Goal: Task Accomplishment & Management: Use online tool/utility

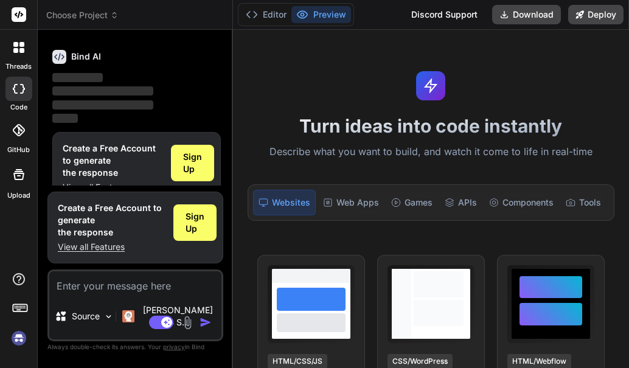
scroll to position [41, 0]
click at [196, 158] on span "Sign Up" at bounding box center [192, 162] width 19 height 24
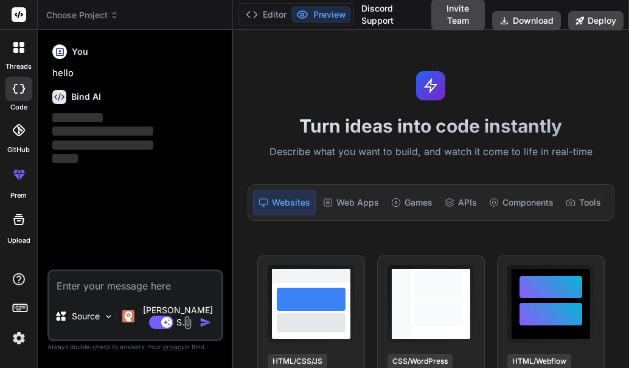
type textarea "x"
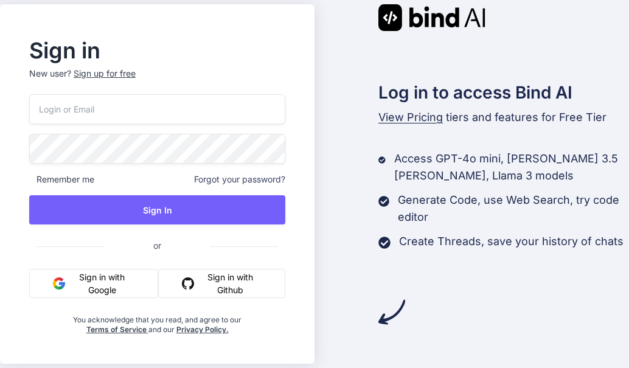
click at [102, 72] on div "Sign up for free" at bounding box center [105, 73] width 62 height 12
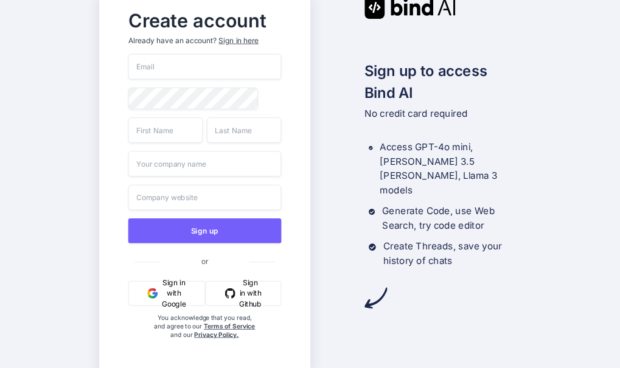
click at [158, 69] on input "email" at bounding box center [204, 67] width 153 height 26
type input "[EMAIL_ADDRESS][DOMAIN_NAME]"
click at [171, 127] on input "text" at bounding box center [165, 130] width 74 height 26
type input "ernest"
click at [251, 133] on input "text" at bounding box center [244, 130] width 74 height 26
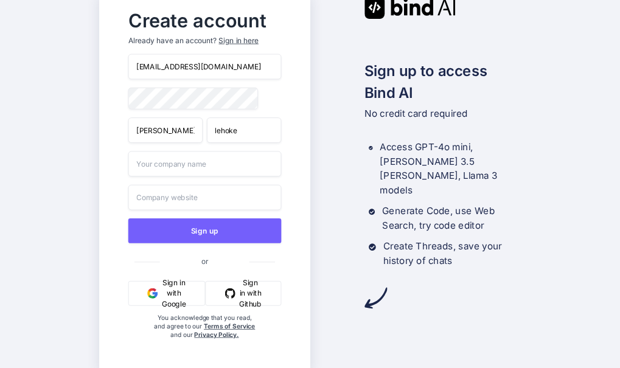
type input "lehoke"
click at [175, 173] on input "text" at bounding box center [204, 164] width 153 height 26
type input "mananas g agency"
click at [195, 198] on input "text" at bounding box center [204, 198] width 153 height 26
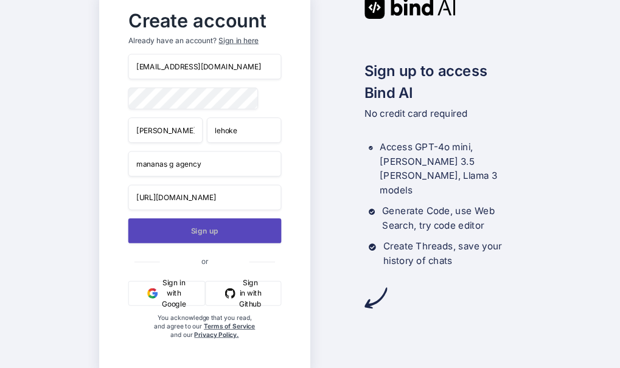
type input "https://baya.co/mananasgraduation/"
click at [193, 226] on button "Sign up" at bounding box center [204, 230] width 153 height 25
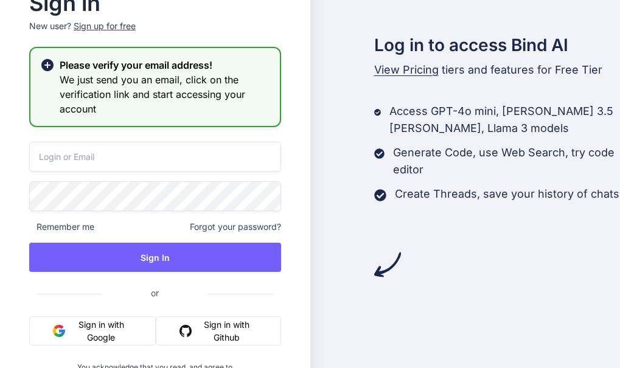
type input "[EMAIL_ADDRESS][DOMAIN_NAME]"
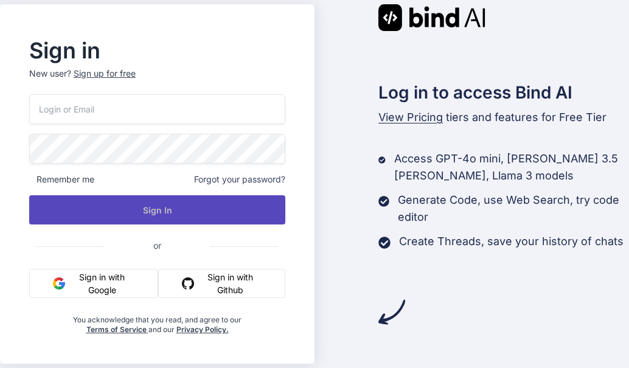
type input "kgosian.kl@gmail.com"
click at [161, 205] on button "Sign In" at bounding box center [157, 209] width 256 height 29
click at [181, 210] on button "Sign In" at bounding box center [157, 209] width 256 height 29
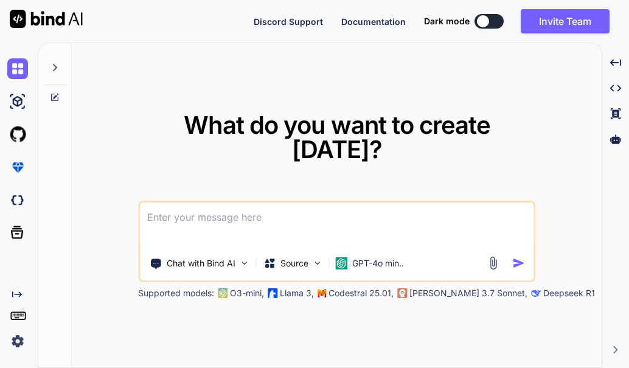
type textarea "x"
type textarea "p"
type textarea "x"
type textarea "pl"
type textarea "x"
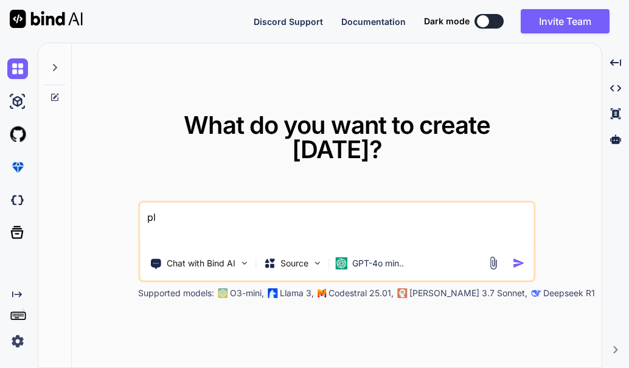
type textarea "ple"
type textarea "x"
type textarea "plea"
type textarea "x"
type textarea "pleas"
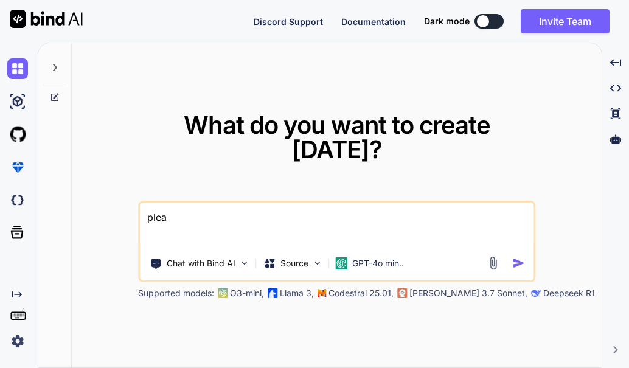
type textarea "x"
type textarea "please"
type textarea "x"
type textarea "please"
type textarea "x"
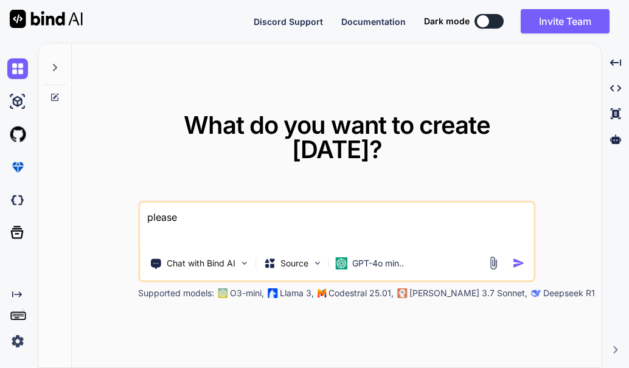
type textarea "please c"
type textarea "x"
type textarea "please cr"
type textarea "x"
type textarea "please cre"
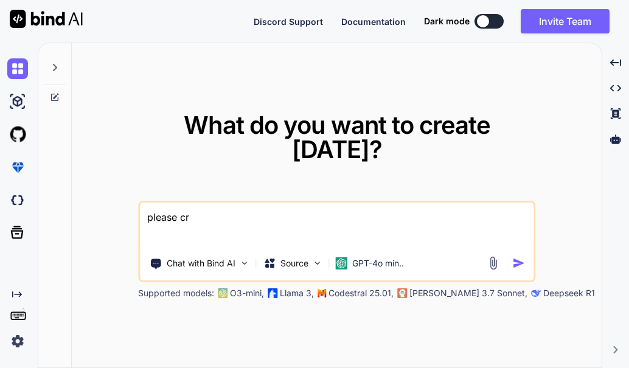
type textarea "x"
type textarea "please crea"
type textarea "x"
type textarea "please creat"
type textarea "x"
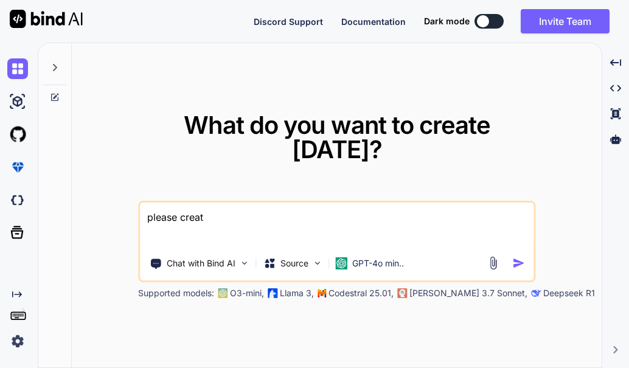
type textarea "please create"
type textarea "x"
type textarea "please create"
type textarea "x"
type textarea "please create a"
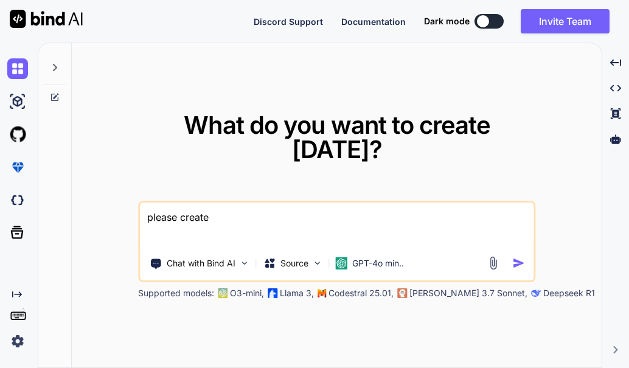
type textarea "x"
type textarea "please create a"
type textarea "x"
type textarea "please create a w"
type textarea "x"
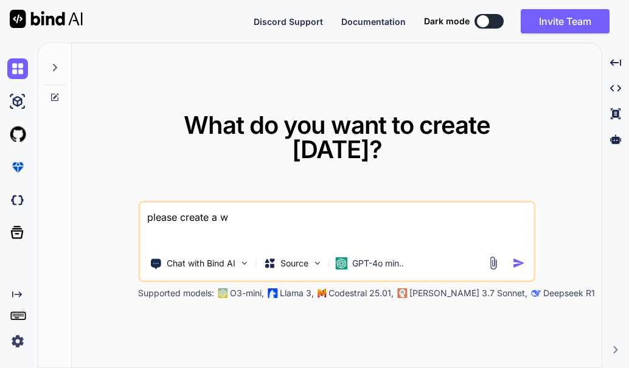
type textarea "please create a we"
type textarea "x"
type textarea "please create a web"
type textarea "x"
type textarea "please create a webi"
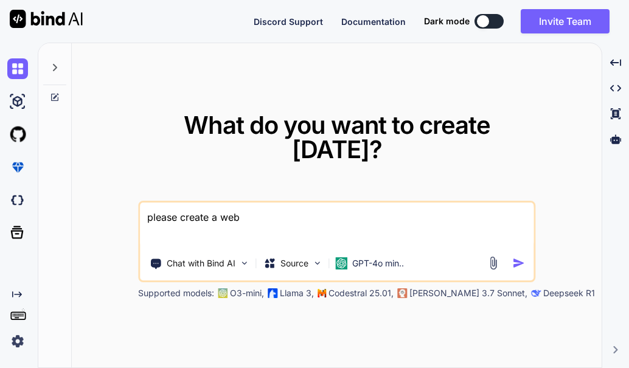
type textarea "x"
type textarea "please create a webis"
type textarea "x"
type textarea "please create a webisr"
type textarea "x"
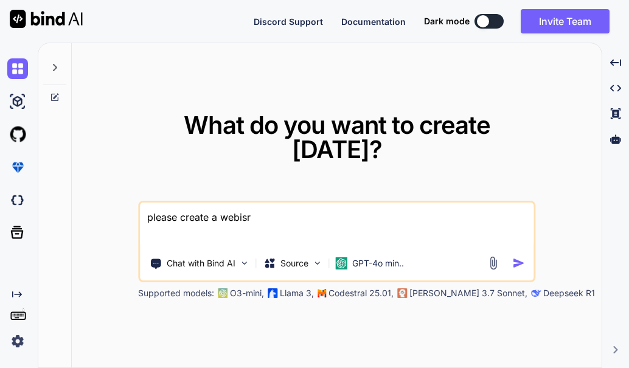
type textarea "please create a webisre"
type textarea "x"
type textarea "please create a webisre"
type textarea "x"
type textarea "please create a webisre f"
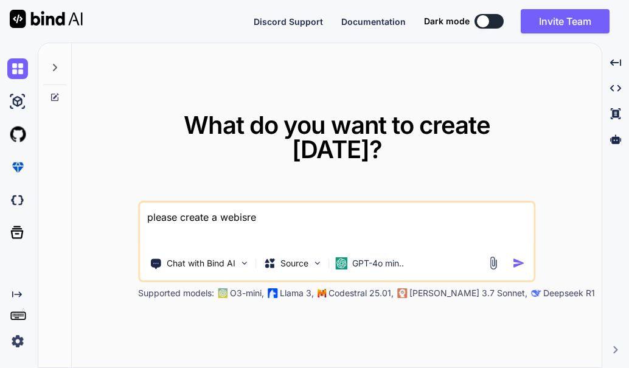
type textarea "x"
type textarea "please create a webisre fo"
type textarea "x"
type textarea "please create a webisre for"
type textarea "x"
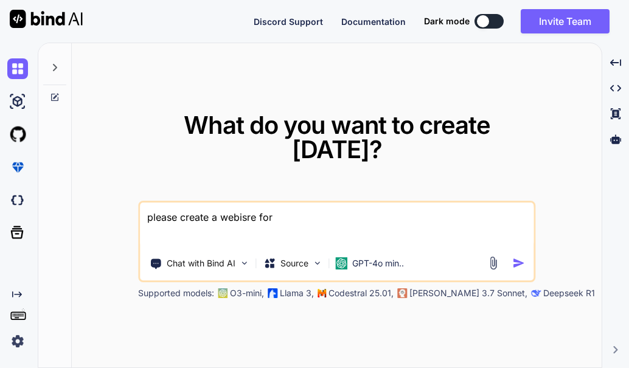
type textarea "please create a webisre for"
type textarea "x"
type textarea "please create a webisre for d"
type textarea "x"
type textarea "please create a webisre for dr"
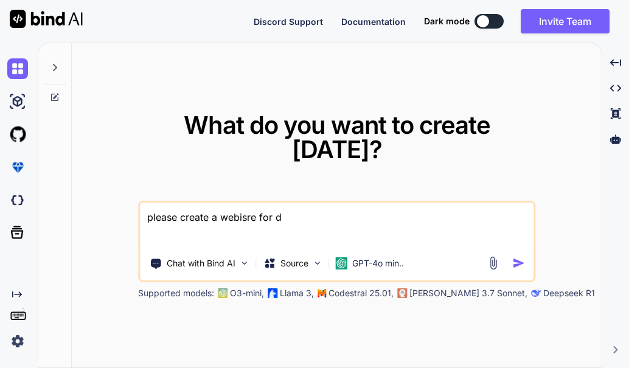
type textarea "x"
type textarea "please create a webisre for dr"
type textarea "x"
type textarea "please create a webisre for dr c"
type textarea "x"
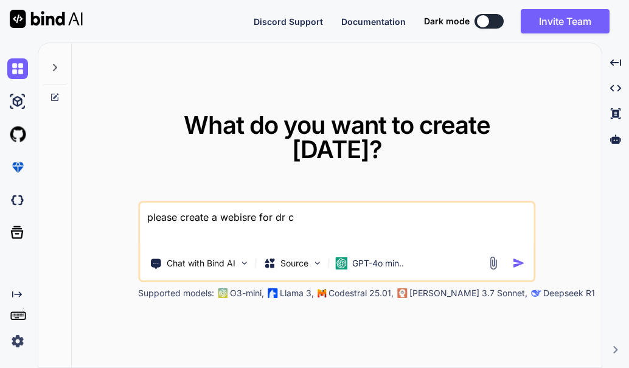
type textarea "please create a webisre for dr ch"
type textarea "x"
type textarea "please create a webisre for dr chr"
type textarea "x"
type textarea "please create a webisre for dr chri"
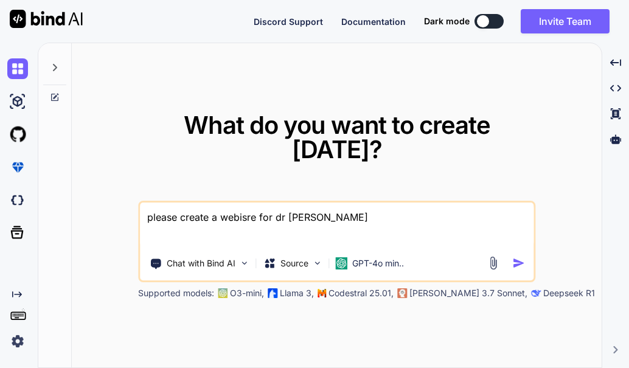
type textarea "x"
type textarea "please create a webisre for dr chris"
type textarea "x"
type textarea "please create a webisre for dr christ"
type textarea "x"
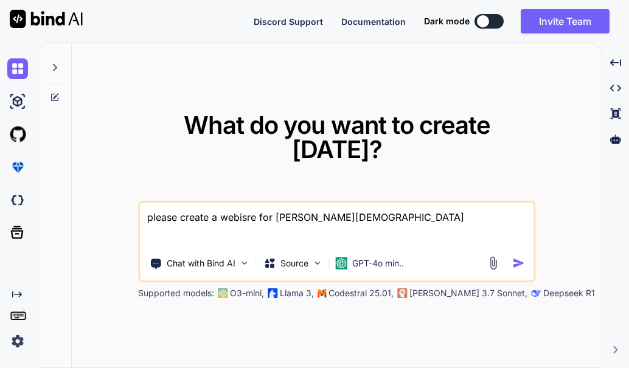
type textarea "please create a webisre for dr christo"
type textarea "x"
type textarea "please create a webisre for dr christof"
type textarea "x"
type textarea "please create a webisre for dr christoff"
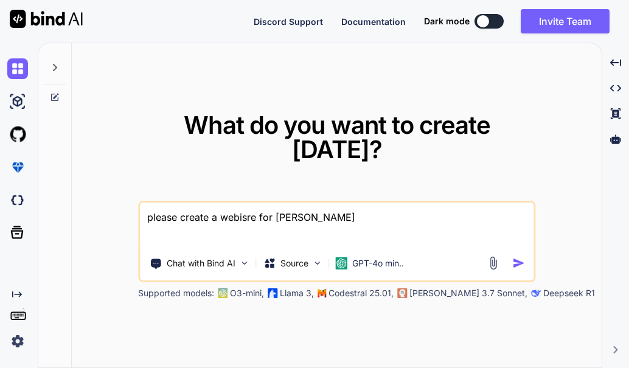
type textarea "x"
click at [250, 204] on textarea "please create a webisre for dr christoff" at bounding box center [336, 224] width 393 height 45
type textarea "please create a webise for dr christoff"
type textarea "x"
type textarea "please create a webie for dr christoff"
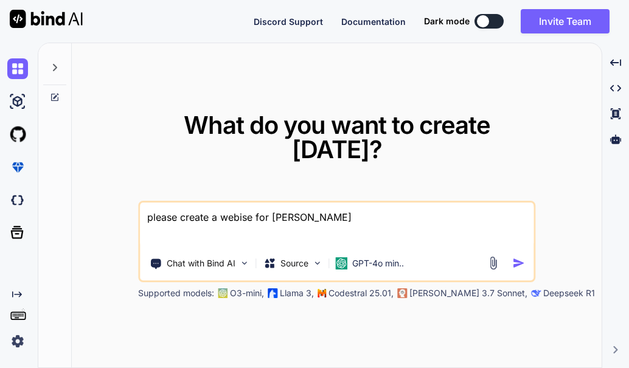
type textarea "x"
type textarea "please create a webe for dr christoff"
type textarea "x"
type textarea "please create a webse for dr christoff"
type textarea "x"
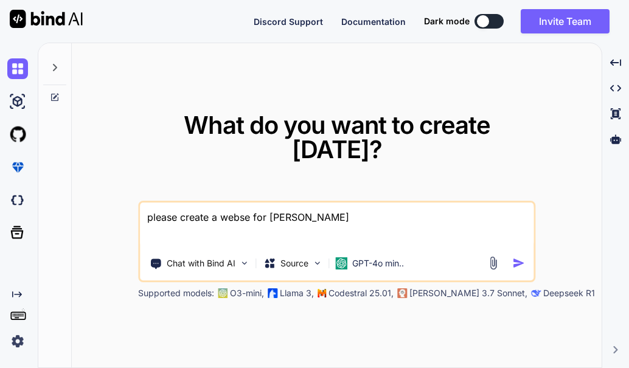
type textarea "please create a websie for dr christoff"
type textarea "x"
type textarea "please create a website for dr christoff"
type textarea "x"
click at [339, 206] on textarea "please create a website for dr christoff" at bounding box center [336, 224] width 393 height 45
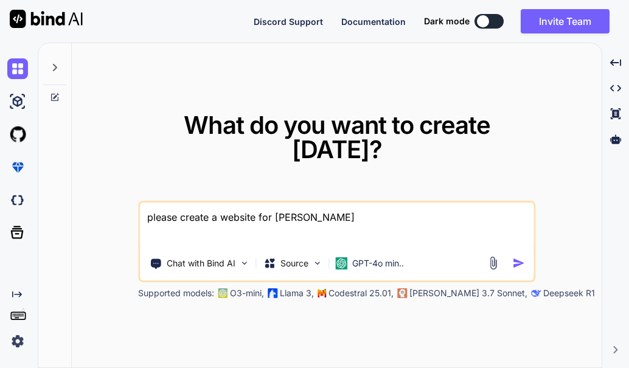
type textarea "please create a website for dr christoff,"
type textarea "x"
type textarea "please create a website for dr christoff,"
type textarea "x"
type textarea "please create a website for dr christoff, a"
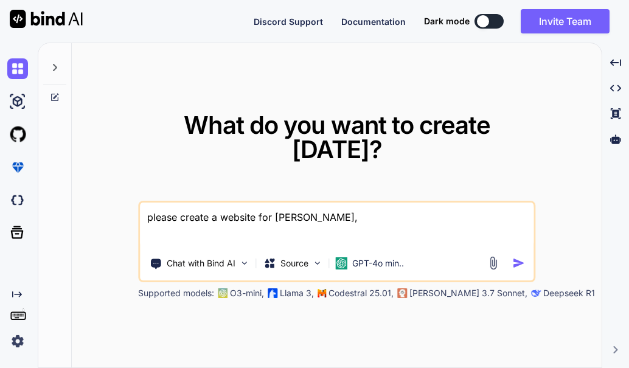
type textarea "x"
type textarea "please create a website for dr christoff, ab"
type textarea "x"
type textarea "please create a website for dr christoff, abi"
type textarea "x"
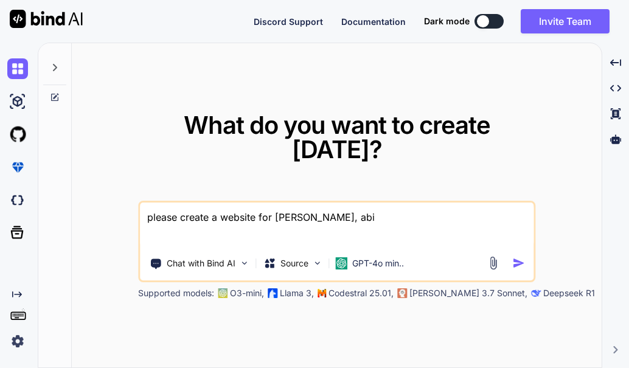
type textarea "please create a website for dr christoff, abiu"
type textarea "x"
type textarea "please create a website for dr christoff, abiur"
type textarea "x"
type textarea "please create a website for dr christoff, abiur"
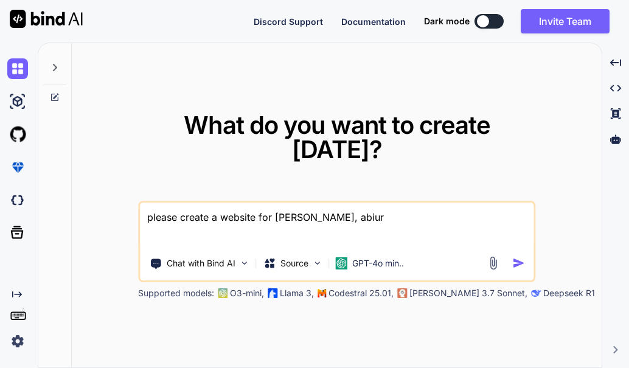
type textarea "x"
drag, startPoint x: 354, startPoint y: 202, endPoint x: 342, endPoint y: 204, distance: 12.2
click at [342, 204] on textarea "please create a website for dr christoff, abiur" at bounding box center [336, 224] width 393 height 45
type textarea "please create a website for dr christoff, abo"
type textarea "x"
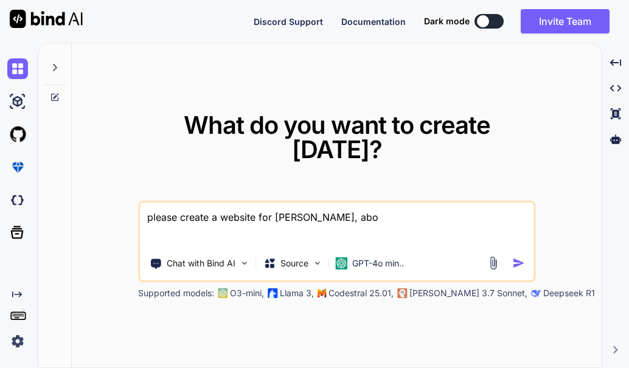
type textarea "please create a website for dr christoff, abou"
type textarea "x"
type textarea "please create a website for dr christoff, about"
type textarea "x"
type textarea "please create a website for dr christoff, about"
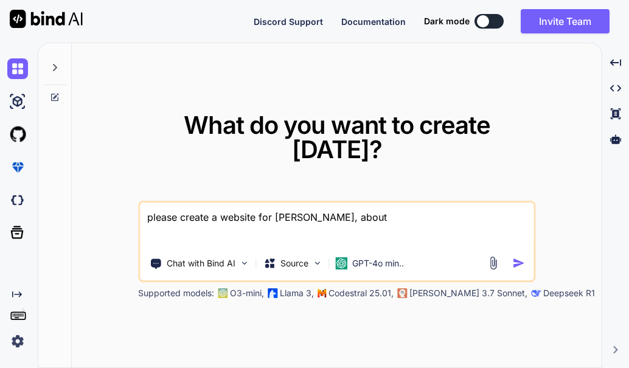
type textarea "x"
type textarea "please create a website for dr christoff, about a"
type textarea "x"
type textarea "please create a website for dr christoff, about a"
type textarea "x"
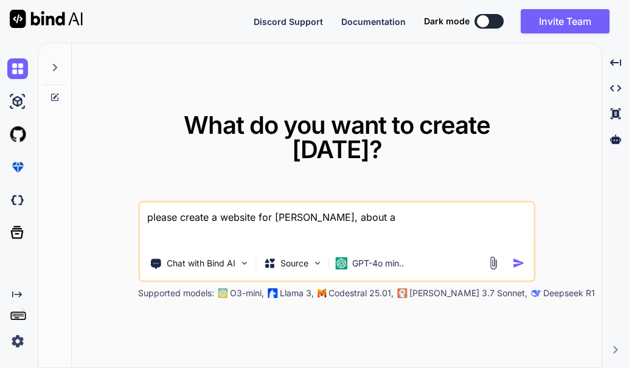
type textarea "please create a website for dr christoff, about a n"
type textarea "x"
type textarea "please create a website for dr christoff, about a ni"
type textarea "x"
type textarea "please create a website for dr christoff, about a nic"
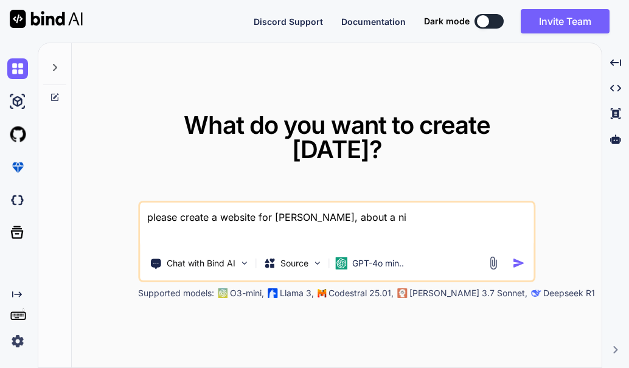
type textarea "x"
type textarea "please create a website for dr christoff, about a nich"
type textarea "x"
type textarea "please create a website for dr christoff, about a niche"
type textarea "x"
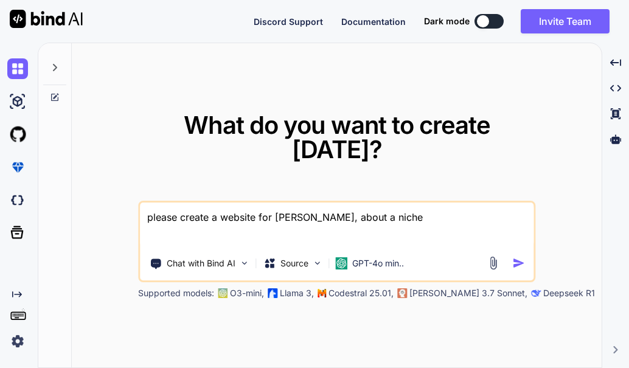
type textarea "please create a website for dr christoff, about a niche"
type textarea "x"
type textarea "please create a website for dr christoff, about a niche c"
type textarea "x"
type textarea "please create a website for dr christoff, about a niche co"
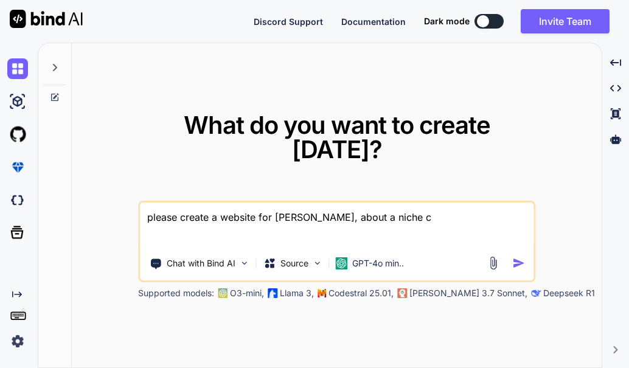
type textarea "x"
type textarea "please create a website for dr christoff, about a niche con"
type textarea "x"
type textarea "please create a website for dr christoff, about a niche cons"
type textarea "x"
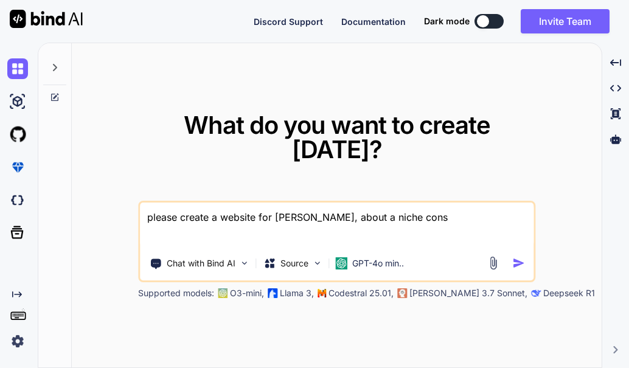
type textarea "please create a website for dr christoff, about a niche consu"
type textarea "x"
type textarea "please create a website for dr christoff, about a niche consul"
type textarea "x"
type textarea "please create a website for dr christoff, about a niche consult"
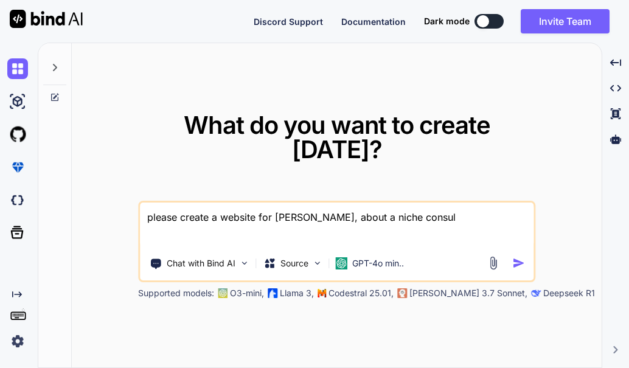
type textarea "x"
type textarea "please create a website for dr christoff, about a niche consulti"
type textarea "x"
type textarea "please create a website for dr christoff, about a niche consultin"
type textarea "x"
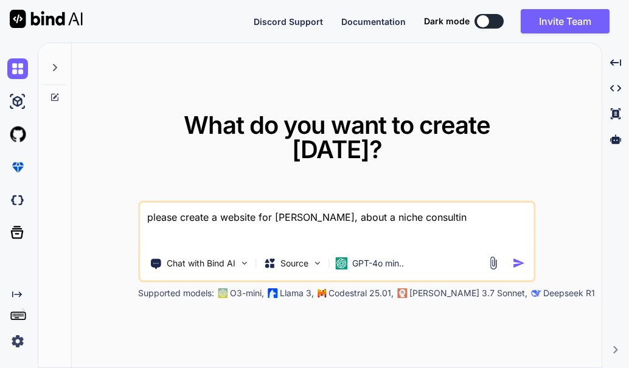
type textarea "please create a website for dr christoff, about a niche consulting"
type textarea "x"
type textarea "please create a website for dr christoff, about a niche consulting"
type textarea "x"
type textarea "please create a website for dr christoff, about a niche consulting a"
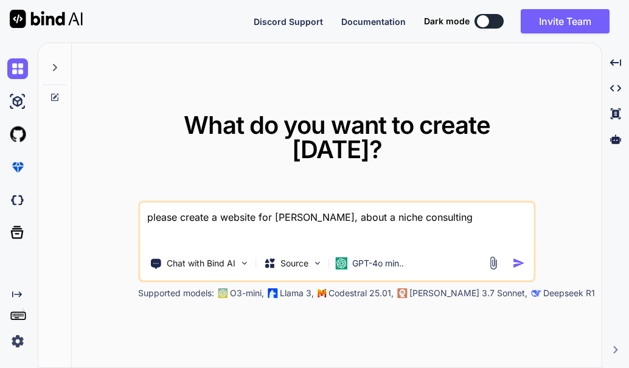
type textarea "x"
type textarea "please create a website for dr christoff, about a niche consulting ag"
type textarea "x"
type textarea "please create a website for dr christoff, about a niche consulting age"
type textarea "x"
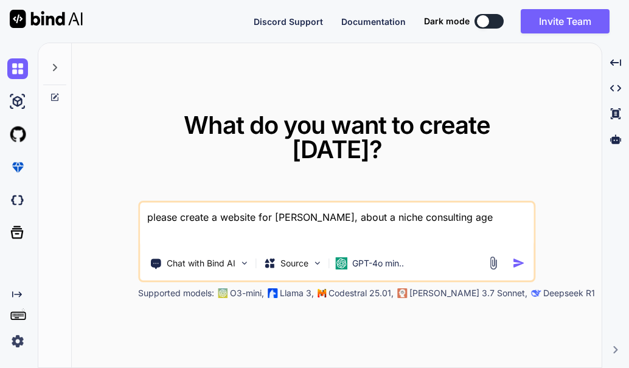
type textarea "please create a website for dr christoff, about a niche consulting agen"
type textarea "x"
type textarea "please create a website for dr christoff, about a niche consulting agenc"
type textarea "x"
type textarea "please create a website for dr christoff, about a niche consulting agency"
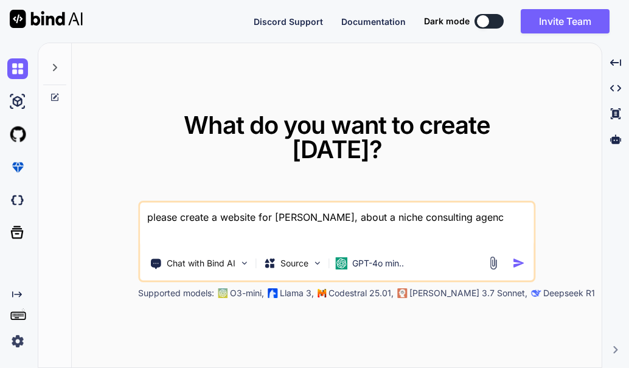
type textarea "x"
type textarea "please create a website for dr christoff, about a niche consulting agency,"
type textarea "x"
type textarea "please create a website for dr christoff, about a niche consulting agency"
type textarea "x"
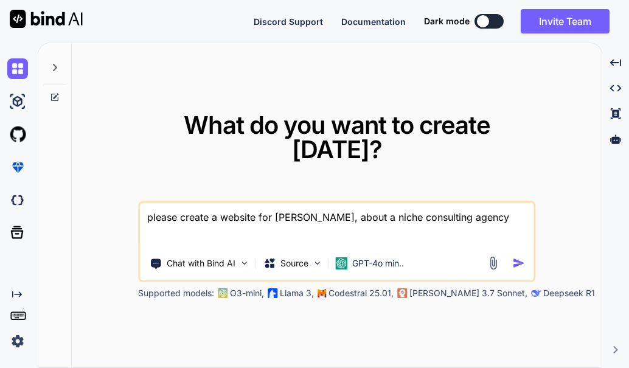
type textarea "please create a website for dr christoff, about a niche consulting agency"
type textarea "x"
type textarea "please create a website for dr christoff, about a niche consulting agency t"
type textarea "x"
type textarea "please create a website for dr christoff, about a niche consulting agency tr"
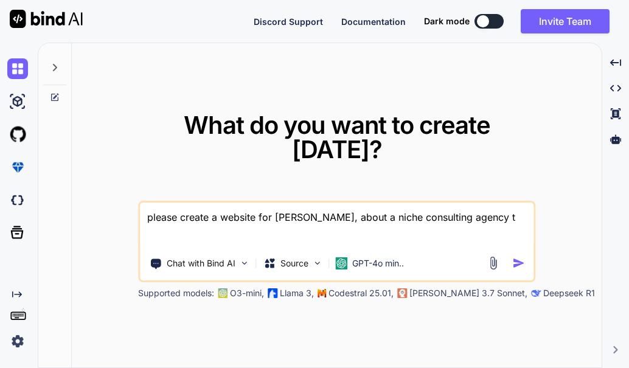
type textarea "x"
type textarea "please create a website for dr christoff, about a niche consulting agency tra"
type textarea "x"
type textarea "please create a website for dr christoff, about a niche consulting agency trag"
type textarea "x"
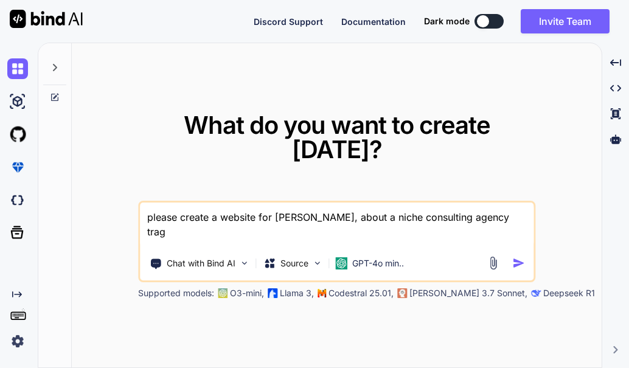
type textarea "please create a website for dr christoff, about a niche consulting agency trage"
type textarea "x"
type textarea "please create a website for dr christoff, about a niche consulting agency traget"
type textarea "x"
type textarea "please create a website for dr christoff, about a niche consulting agency trage…"
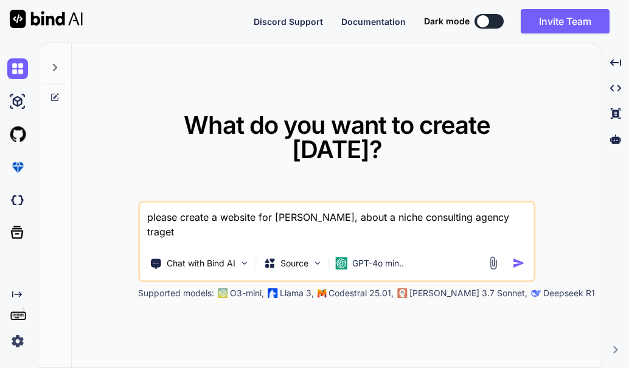
type textarea "x"
type textarea "please create a website for dr christoff, about a niche consulting agency trage…"
type textarea "x"
type textarea "please create a website for dr christoff, about a niche consulting agency trage…"
type textarea "x"
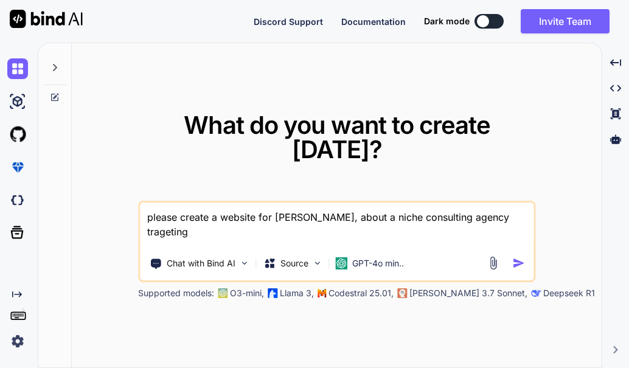
type textarea "please create a website for dr christoff, about a niche consulting agency trage…"
type textarea "x"
click at [492, 207] on textarea "please create a website for dr christoff, about a niche consulting agency trage…" at bounding box center [336, 224] width 393 height 45
type textarea "please create a website for dr christoff, about a niche consulting agency trget…"
type textarea "x"
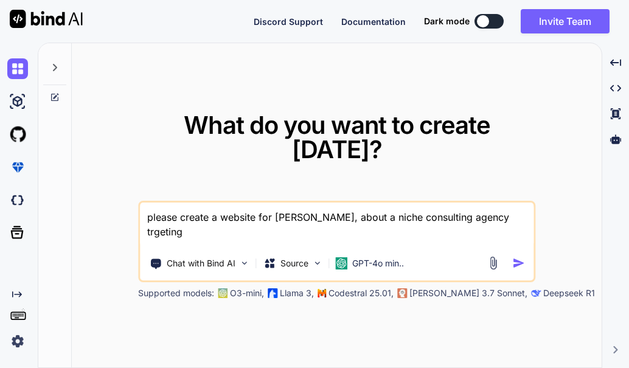
type textarea "please create a website for dr christoff, about a niche consulting agency tgeti…"
type textarea "x"
type textarea "please create a website for dr christoff, about a niche consulting agency taget…"
type textarea "x"
type textarea "please create a website for dr christoff, about a niche consulting agency targe…"
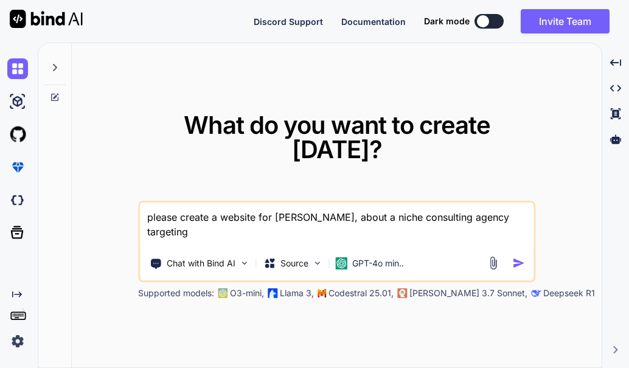
click at [523, 202] on textarea "please create a website for dr christoff, about a niche consulting agency targe…" at bounding box center [336, 224] width 393 height 45
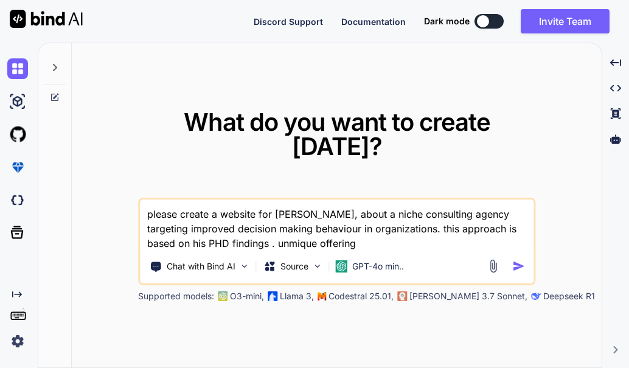
click at [250, 233] on textarea "please create a website for dr christoff, about a niche consulting agency targe…" at bounding box center [336, 224] width 393 height 51
click at [302, 232] on textarea "please create a website for dr christoff, about a niche consulting agency targe…" at bounding box center [336, 224] width 393 height 51
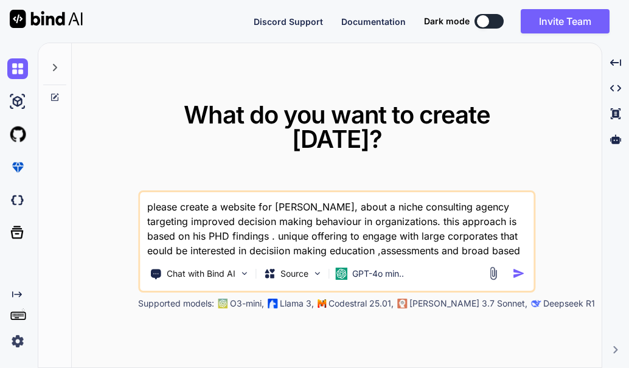
click at [480, 238] on textarea "please create a website for dr christoff, about a niche consulting agency targe…" at bounding box center [336, 225] width 393 height 66
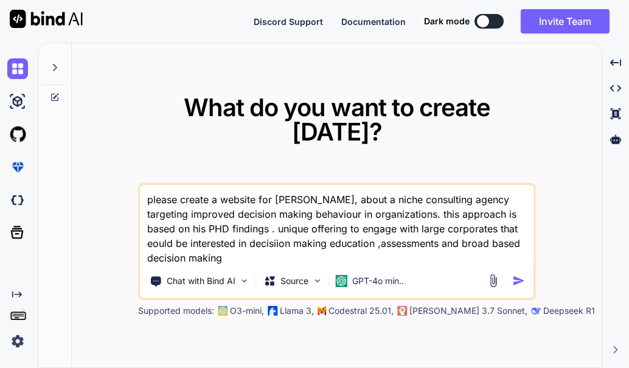
click at [184, 250] on textarea "please create a website for dr christoff, about a niche consulting agency targe…" at bounding box center [336, 225] width 393 height 80
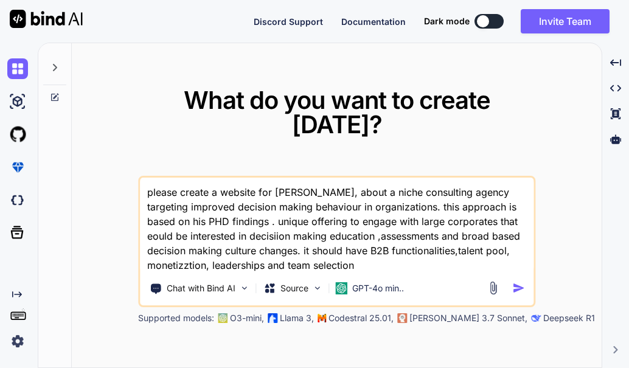
click at [415, 241] on textarea "please create a website for dr christoff, about a niche consulting agency targe…" at bounding box center [336, 225] width 393 height 95
click at [482, 211] on textarea "please create a website for dr christoff, about a niche consulting agency targe…" at bounding box center [336, 225] width 393 height 95
click at [313, 194] on textarea "please create a website for dr christoff, about a niche consulting agency targe…" at bounding box center [336, 225] width 393 height 95
click at [235, 225] on textarea "please create a website for dr christoff, about a niche consulting agency targe…" at bounding box center [336, 225] width 393 height 95
click at [189, 253] on textarea "please create a website for dr christoff, about a niche consulting agency targe…" at bounding box center [336, 225] width 393 height 95
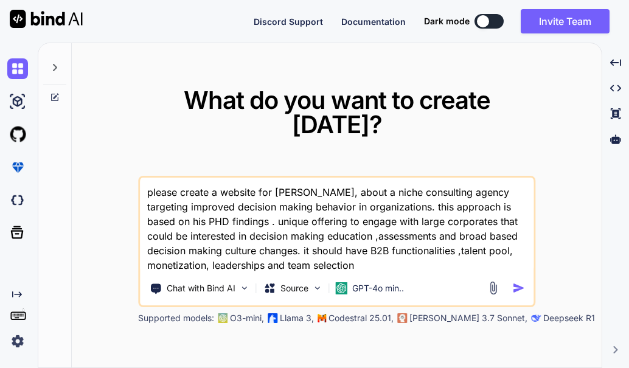
click at [280, 180] on textarea "please create a website for dr christoff, about a niche consulting agency targe…" at bounding box center [336, 225] width 393 height 95
click at [293, 181] on textarea "please create a website for Dr christoff, about a niche consulting agency targe…" at bounding box center [336, 225] width 393 height 95
click at [328, 183] on textarea "please create a website for Dr Christoff, about a niche consulting agency targe…" at bounding box center [336, 225] width 393 height 95
click at [356, 255] on textarea "please create a website for Dr Christoff Prinsloo, about a niche consulting age…" at bounding box center [336, 225] width 393 height 95
click at [367, 180] on textarea "please create a website for Dr Christoff Prinsloo, about a niche consulting age…" at bounding box center [336, 225] width 393 height 95
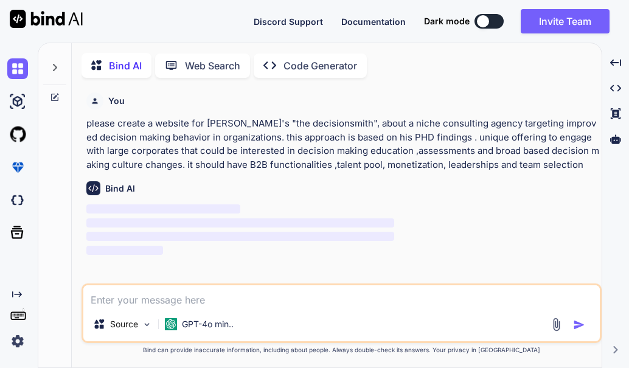
scroll to position [5, 0]
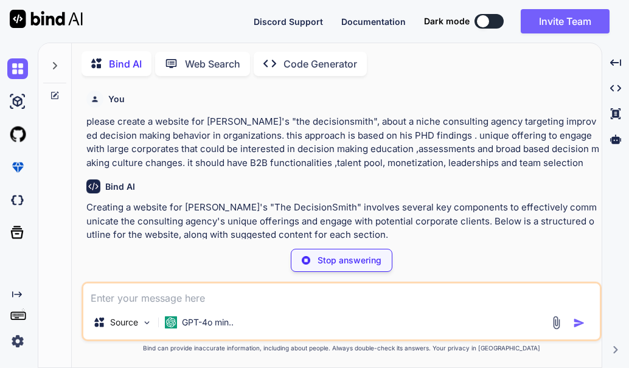
click at [187, 299] on textarea at bounding box center [341, 294] width 516 height 22
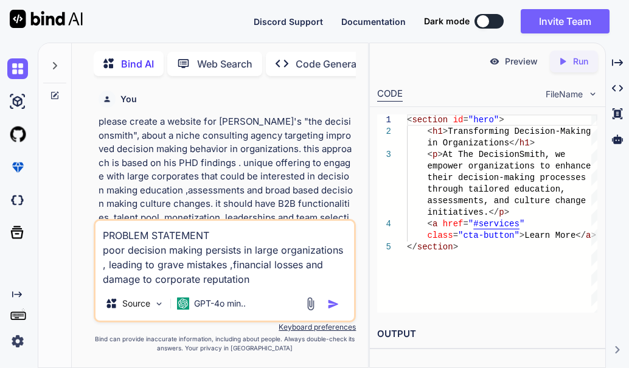
click at [197, 280] on textarea "PROBLEM STATEMENT poor decision making persists in large organizations , leadin…" at bounding box center [224, 254] width 259 height 66
click at [257, 278] on textarea "PROBLEM STATEMENT poor decision making persists in large organizations , leadin…" at bounding box center [224, 254] width 259 height 66
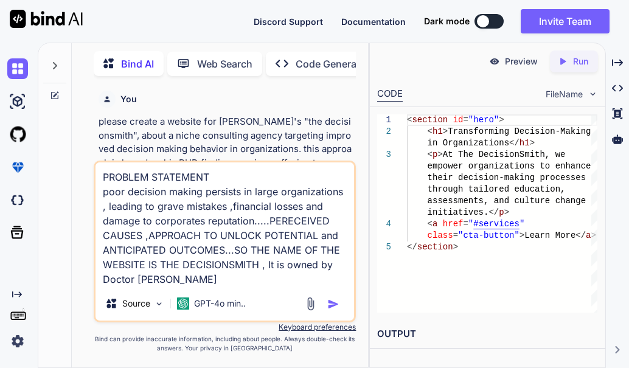
click at [333, 302] on img "button" at bounding box center [333, 304] width 12 height 12
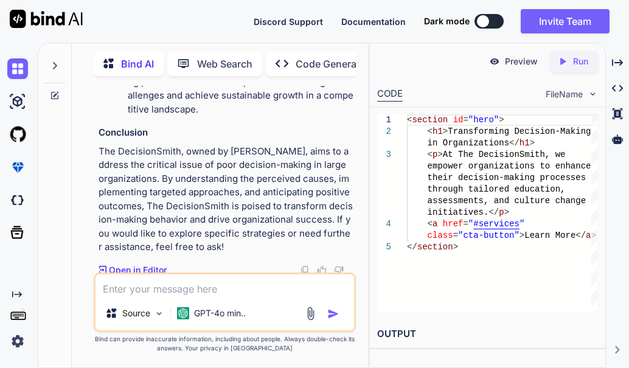
scroll to position [3598, 0]
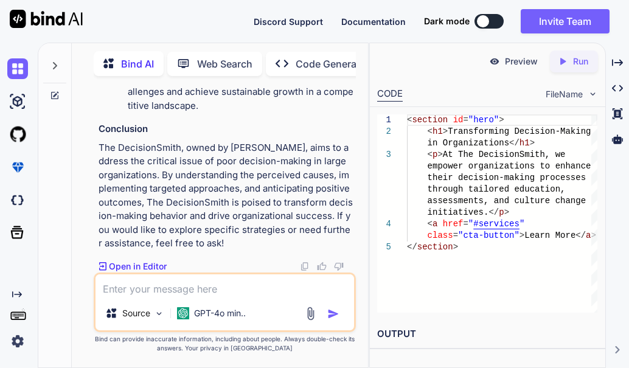
click at [133, 267] on p "Open in Editor" at bounding box center [138, 266] width 58 height 12
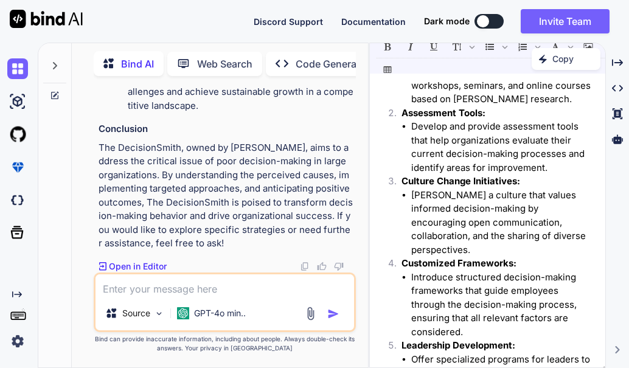
scroll to position [692, 0]
click at [194, 60] on icon at bounding box center [187, 63] width 20 height 13
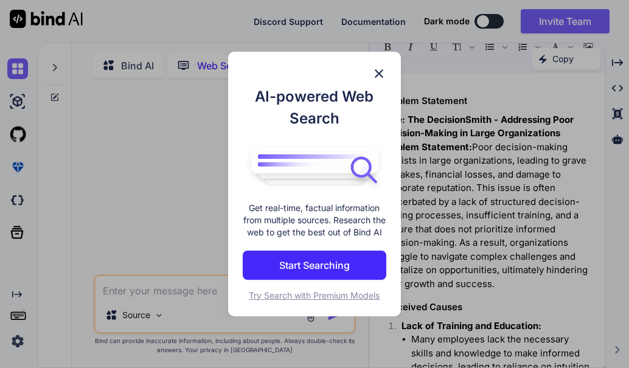
scroll to position [5, 0]
click at [464, 131] on div "AI-powered Web Search Get real-time, factual information from multiple sources.…" at bounding box center [314, 184] width 629 height 368
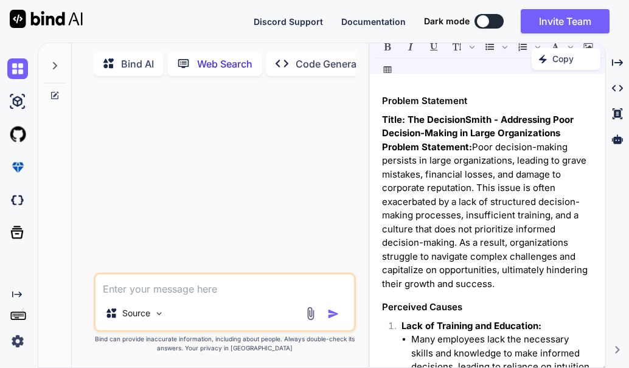
click at [198, 290] on textarea at bounding box center [224, 285] width 259 height 22
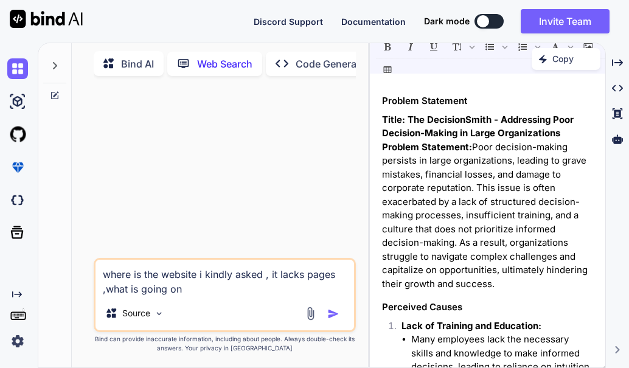
click at [337, 319] on img "button" at bounding box center [333, 314] width 12 height 12
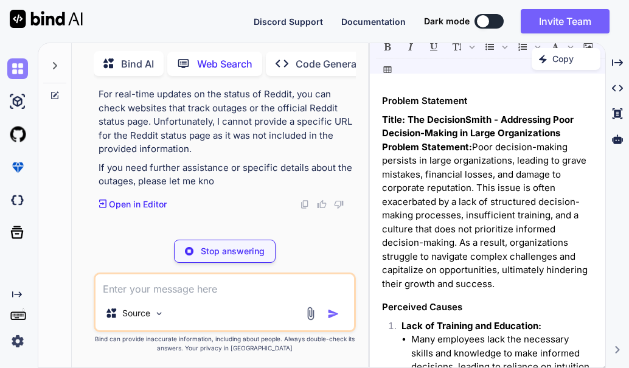
scroll to position [103, 0]
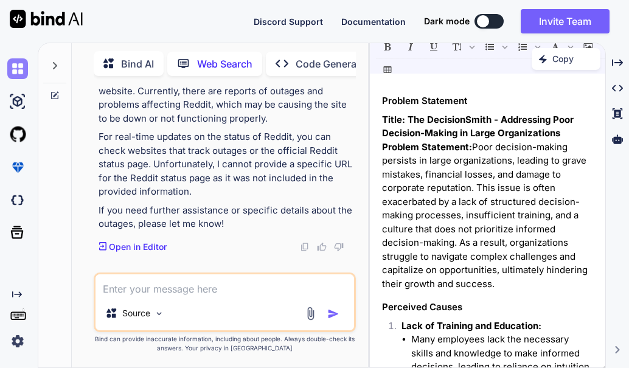
click at [22, 63] on img at bounding box center [17, 68] width 21 height 21
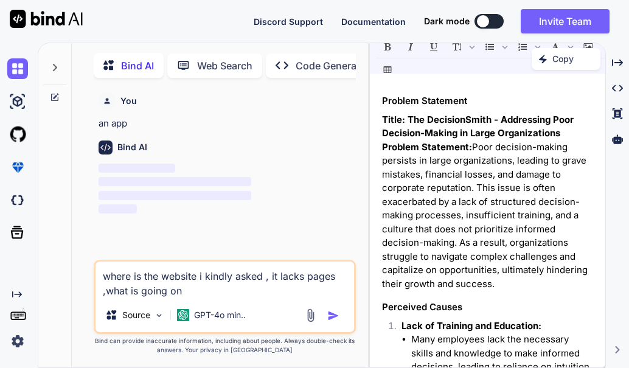
scroll to position [5, 0]
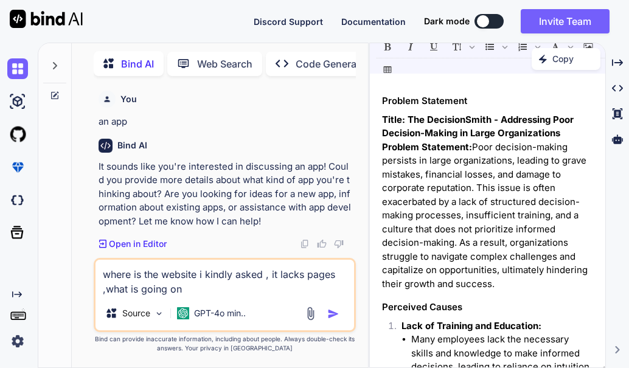
click at [392, 95] on h3 "Problem Statement" at bounding box center [487, 101] width 211 height 14
drag, startPoint x: 392, startPoint y: 95, endPoint x: 379, endPoint y: 99, distance: 13.3
click at [379, 99] on div "Problem Statement Title: The DecisionSmith - Addressing Poor Decision-Making in…" at bounding box center [487, 224] width 235 height 288
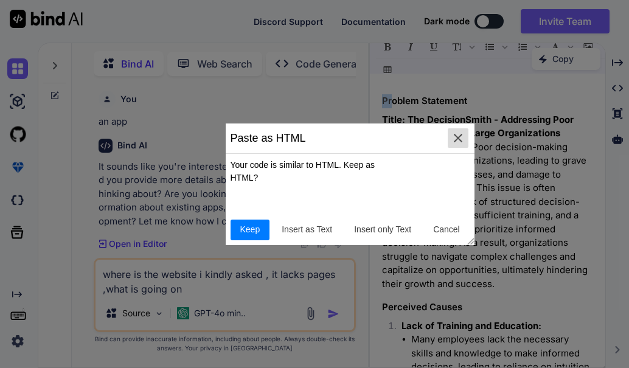
click at [452, 145] on button "button" at bounding box center [457, 138] width 21 height 21
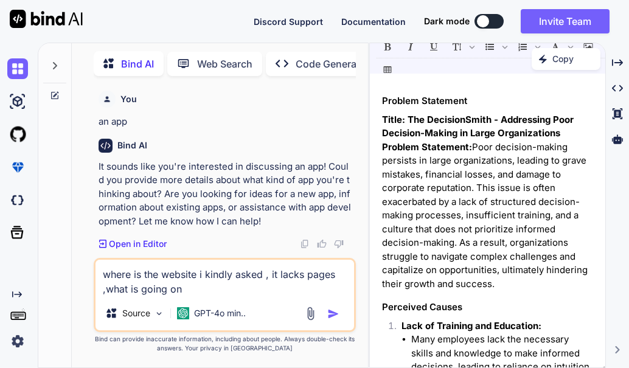
click at [482, 97] on h3 "Pr oblem Statement" at bounding box center [487, 101] width 211 height 14
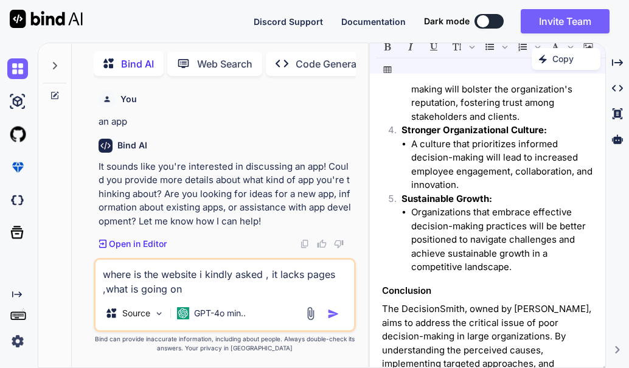
scroll to position [1314, 0]
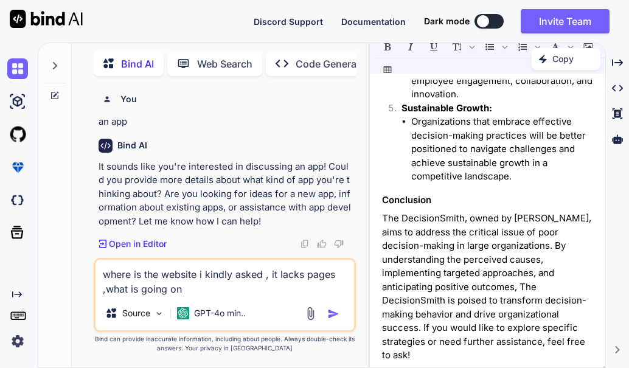
drag, startPoint x: 382, startPoint y: 98, endPoint x: 572, endPoint y: 389, distance: 347.1
click at [572, 367] on html "Discord Support Documentation Dark mode Invite Team Created with Pixso. Created…" at bounding box center [314, 184] width 629 height 368
copy div "Pr oblem Statement Title: The DecisionSmith - Addressing Poor Decision-Making i…"
click at [52, 93] on icon at bounding box center [55, 96] width 10 height 10
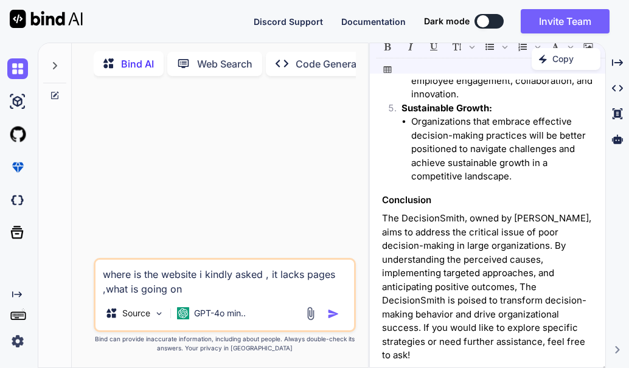
click at [53, 93] on icon at bounding box center [55, 96] width 10 height 10
click at [19, 138] on img at bounding box center [17, 134] width 21 height 21
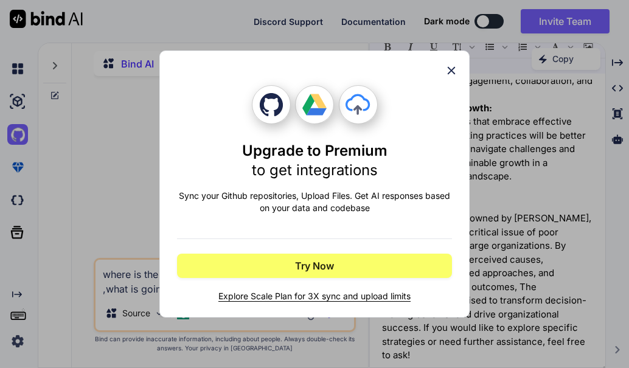
click at [12, 98] on div "Upgrade to Premium to get integrations Sync your Github repositories, Upload Fi…" at bounding box center [314, 184] width 629 height 368
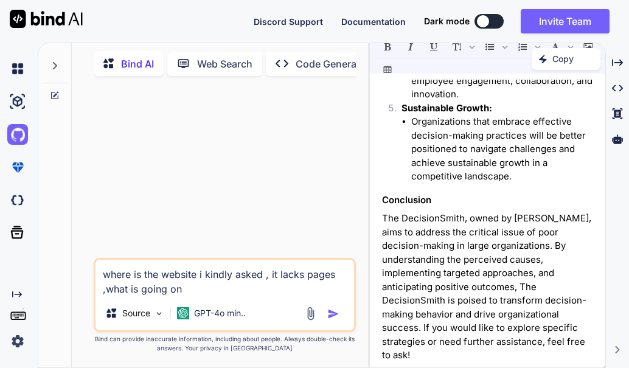
click at [12, 98] on img at bounding box center [17, 101] width 21 height 21
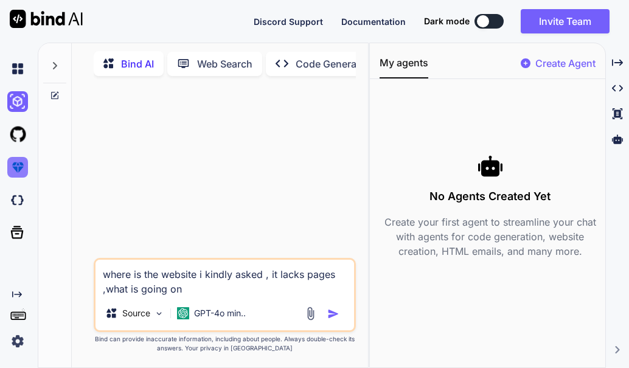
click at [22, 166] on img at bounding box center [17, 167] width 21 height 21
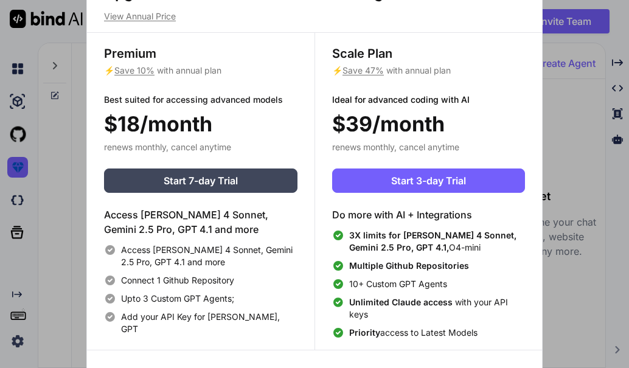
scroll to position [0, 0]
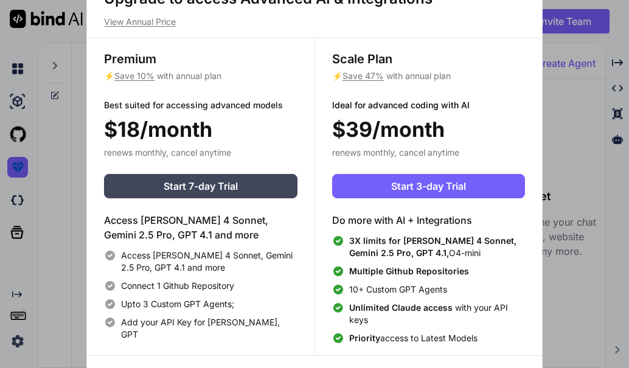
click at [21, 69] on div "Upgrade to access Advanced AI & Integrations View Annual Price Premium ⚡ Save 1…" at bounding box center [314, 184] width 629 height 368
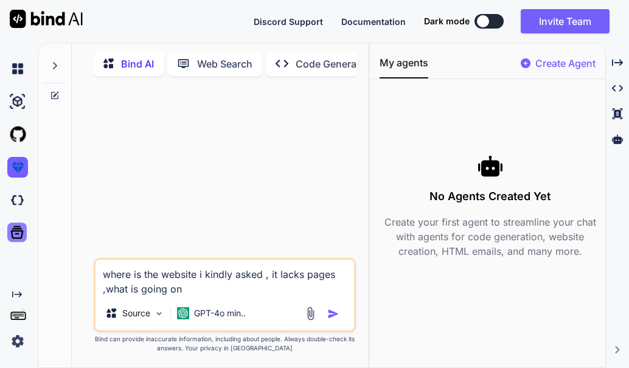
click at [14, 240] on icon at bounding box center [17, 232] width 17 height 17
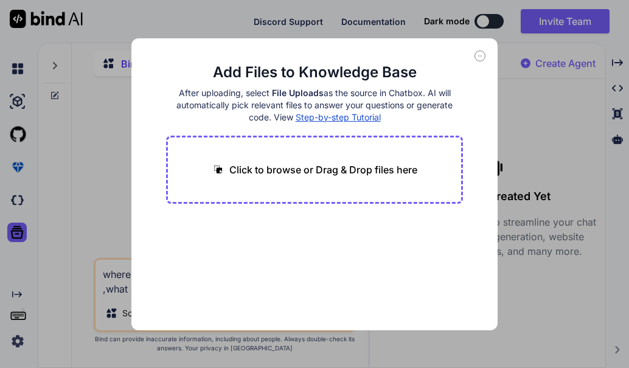
click at [19, 201] on div "Add Files to Knowledge Base After uploading, select File Uploads as the source …" at bounding box center [314, 184] width 629 height 368
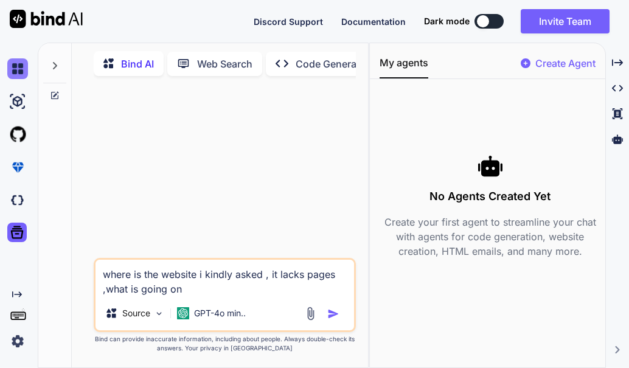
click at [12, 76] on img at bounding box center [17, 68] width 21 height 21
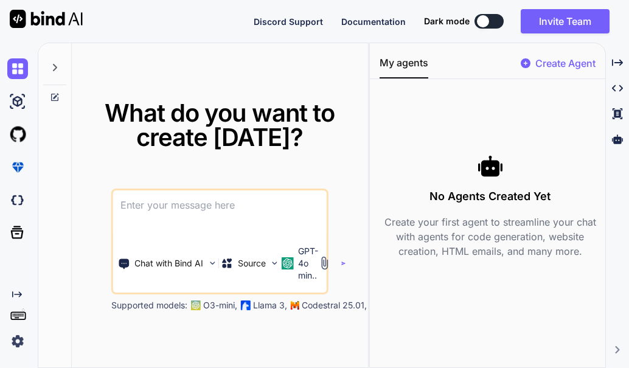
click at [136, 210] on textarea at bounding box center [219, 212] width 213 height 45
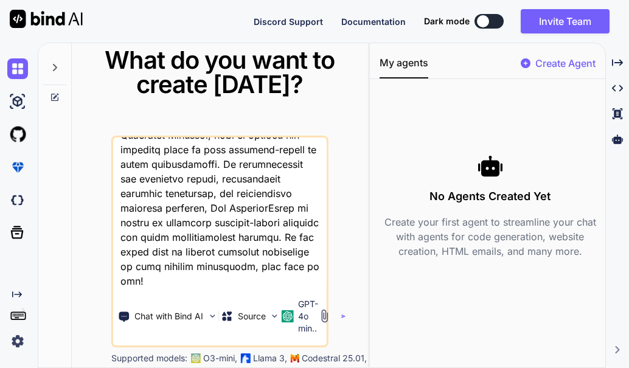
scroll to position [2264, 0]
drag, startPoint x: 145, startPoint y: 281, endPoint x: 253, endPoint y: 232, distance: 118.7
click at [253, 232] on textarea at bounding box center [219, 212] width 213 height 151
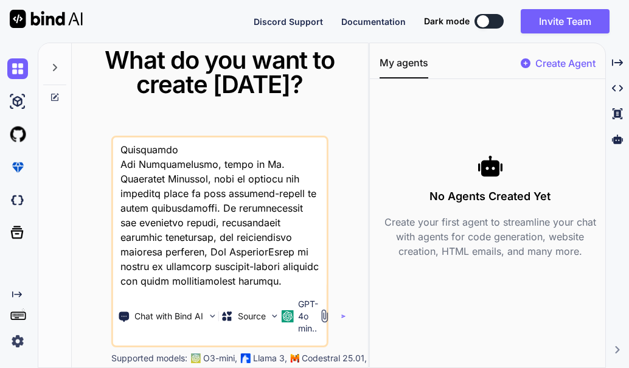
scroll to position [2220, 0]
click at [269, 314] on div "Source" at bounding box center [250, 316] width 58 height 24
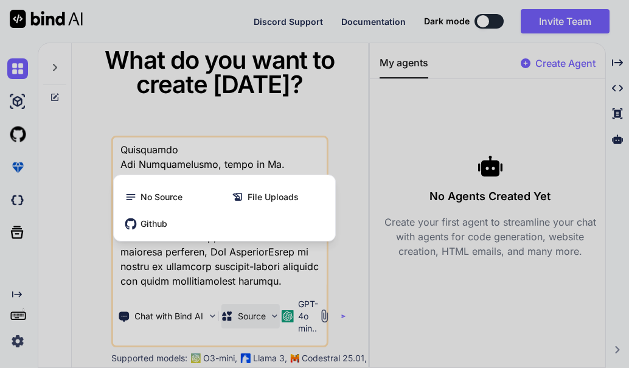
drag, startPoint x: 345, startPoint y: 178, endPoint x: 316, endPoint y: 353, distance: 177.6
click at [316, 353] on div at bounding box center [314, 184] width 629 height 368
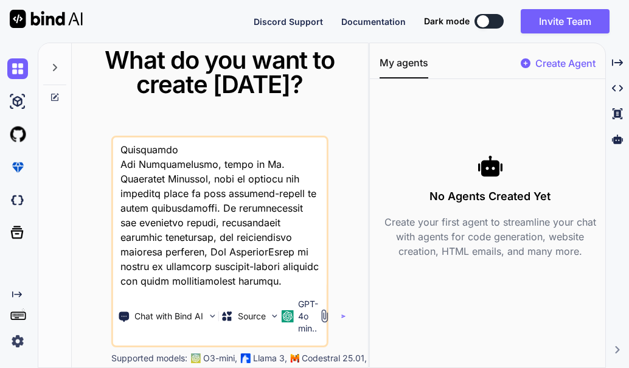
click at [277, 351] on div "Chat with Bind AI Source GPT-4o min.. Supported models: O3-mini, Llama 3, Codes…" at bounding box center [219, 250] width 217 height 229
click at [221, 354] on p "O3-mini," at bounding box center [220, 358] width 34 height 12
click at [16, 338] on img at bounding box center [17, 341] width 21 height 21
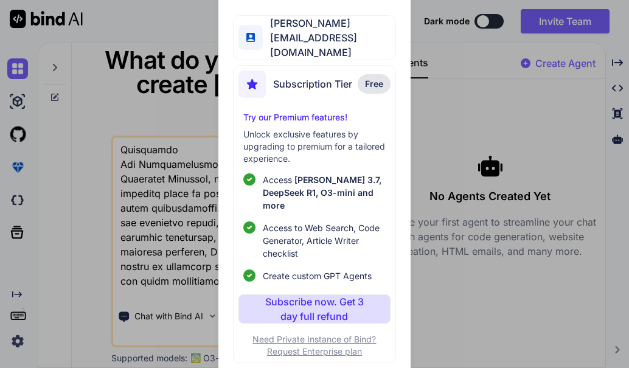
click at [499, 315] on div "My profile ernest lehoke kgosian.kl@gmail.com Subscription Tier Free Try our Pr…" at bounding box center [314, 184] width 629 height 368
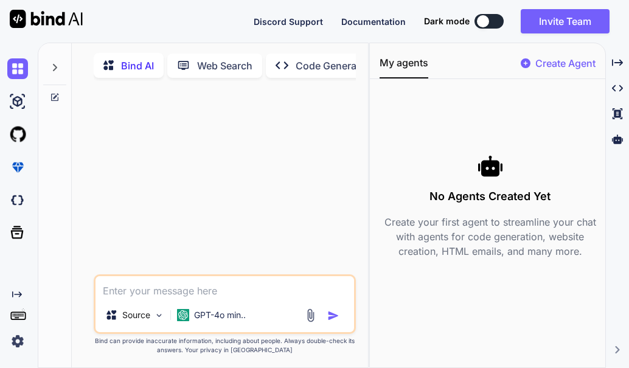
click at [330, 67] on p "Code Generator" at bounding box center [332, 65] width 74 height 15
